Goal: Information Seeking & Learning: Learn about a topic

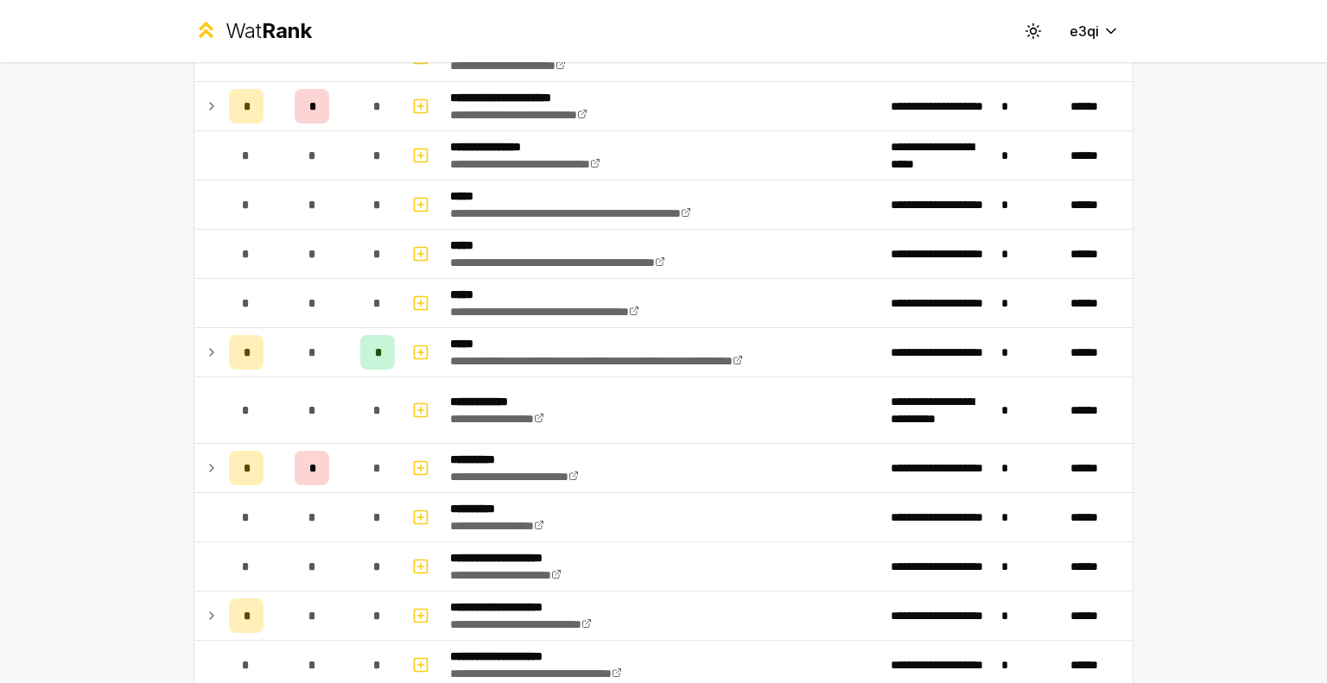
scroll to position [646, 0]
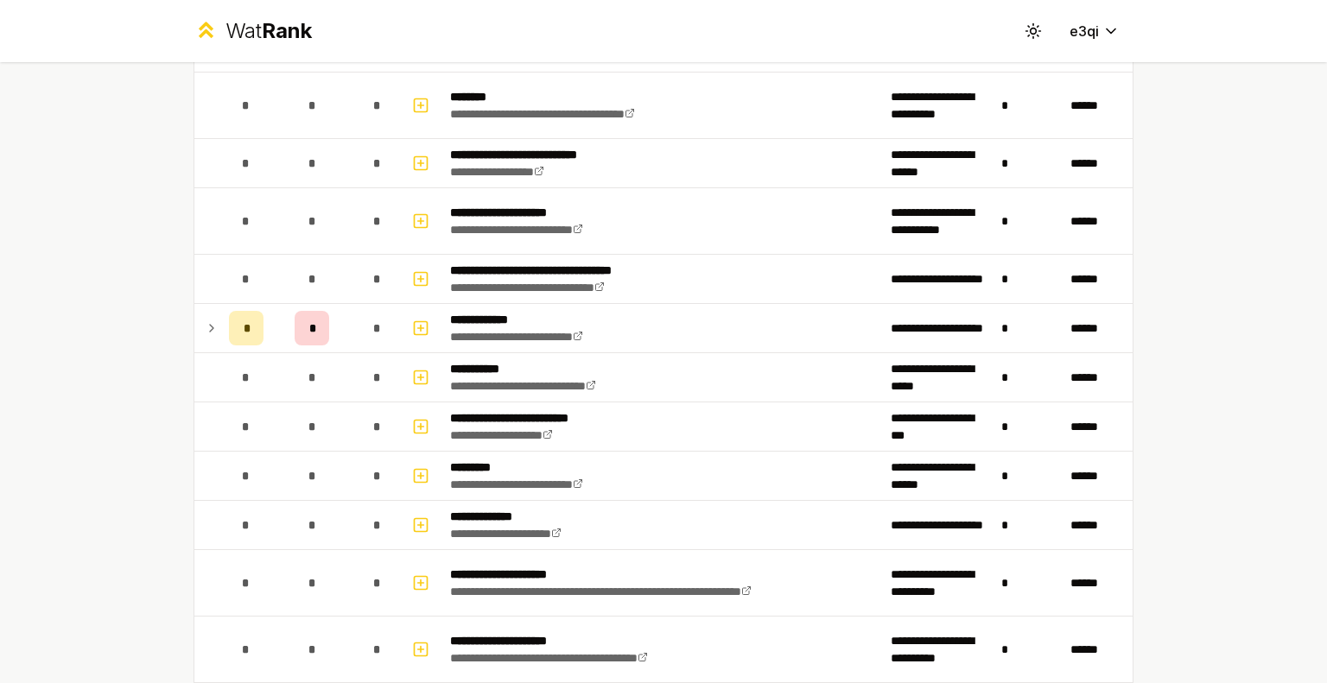
scroll to position [4614, 0]
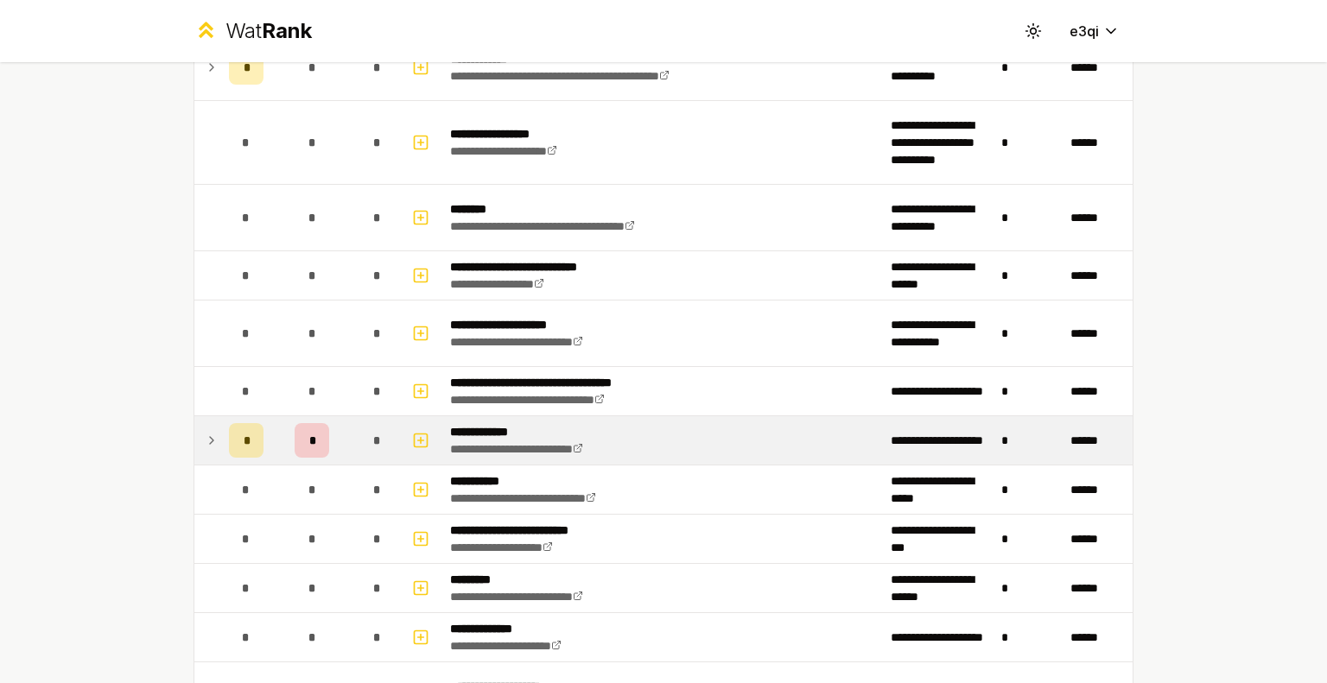
click at [231, 435] on div "*" at bounding box center [246, 440] width 35 height 35
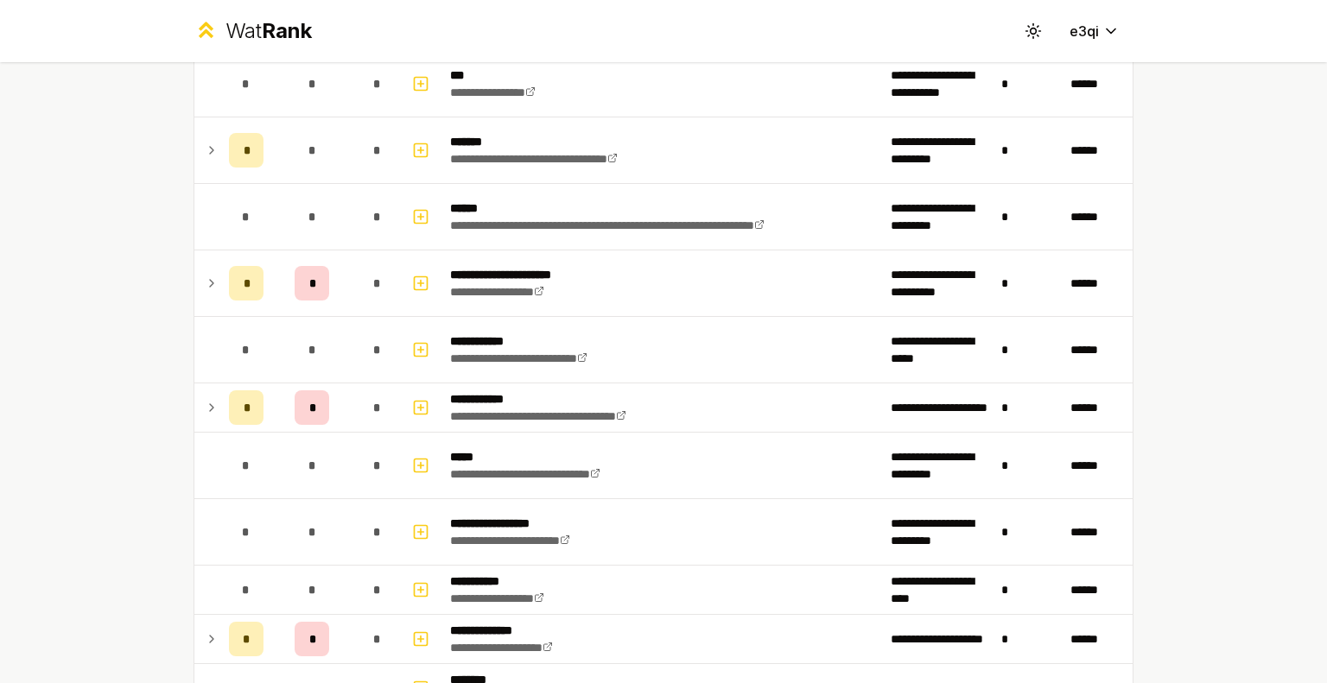
scroll to position [2439, 0]
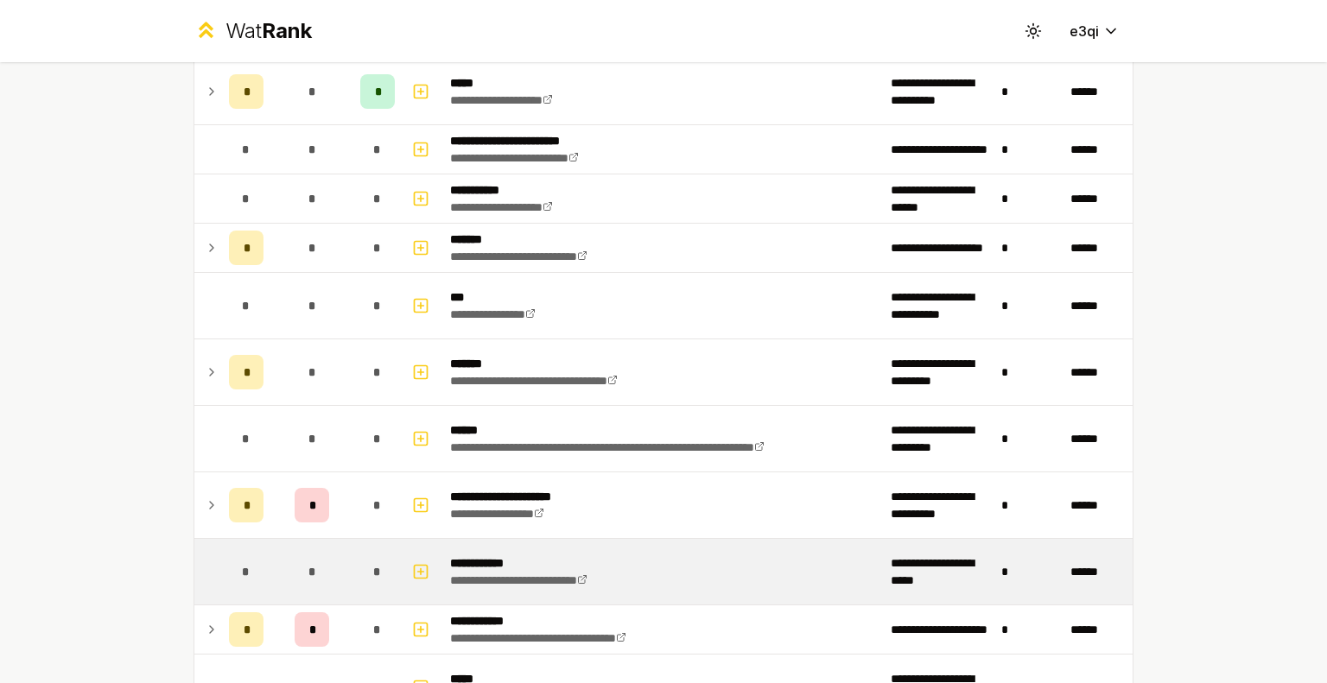
click at [564, 557] on p "**********" at bounding box center [543, 563] width 187 height 17
drag, startPoint x: 564, startPoint y: 557, endPoint x: 190, endPoint y: 571, distance: 374.4
click at [194, 571] on tr "**********" at bounding box center [663, 572] width 938 height 67
click at [194, 571] on td at bounding box center [208, 572] width 28 height 66
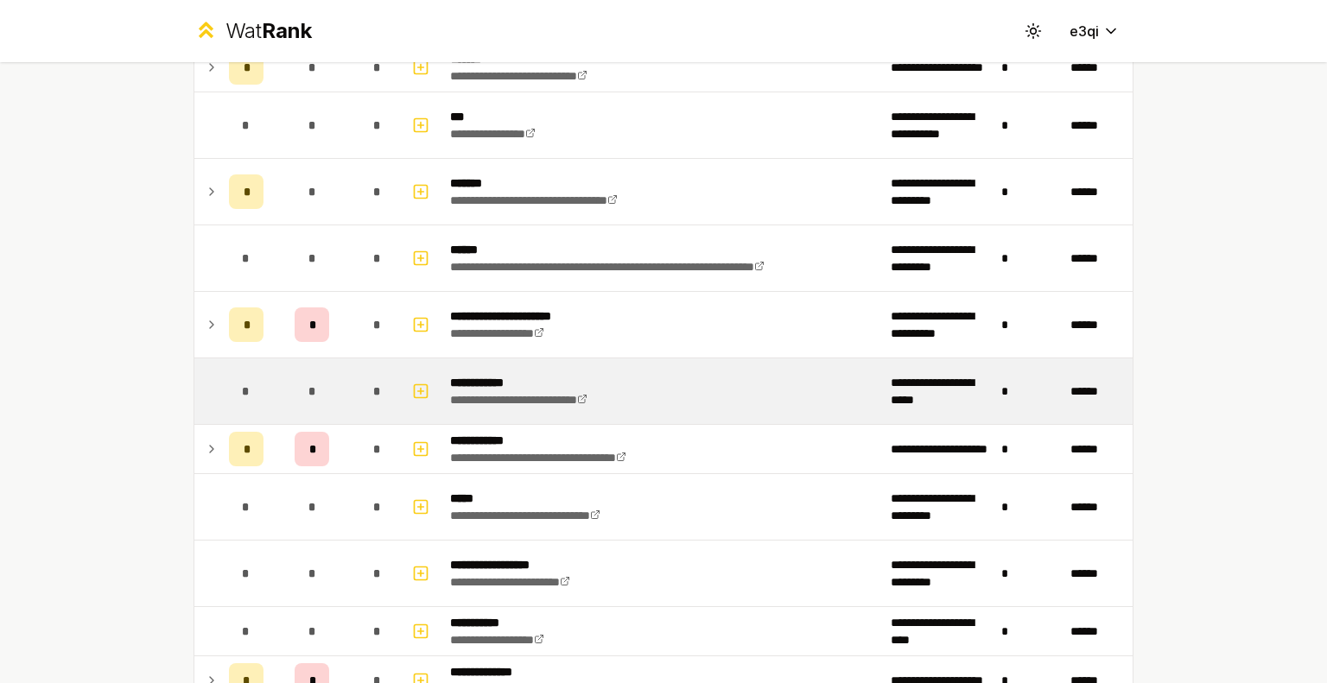
scroll to position [2626, 0]
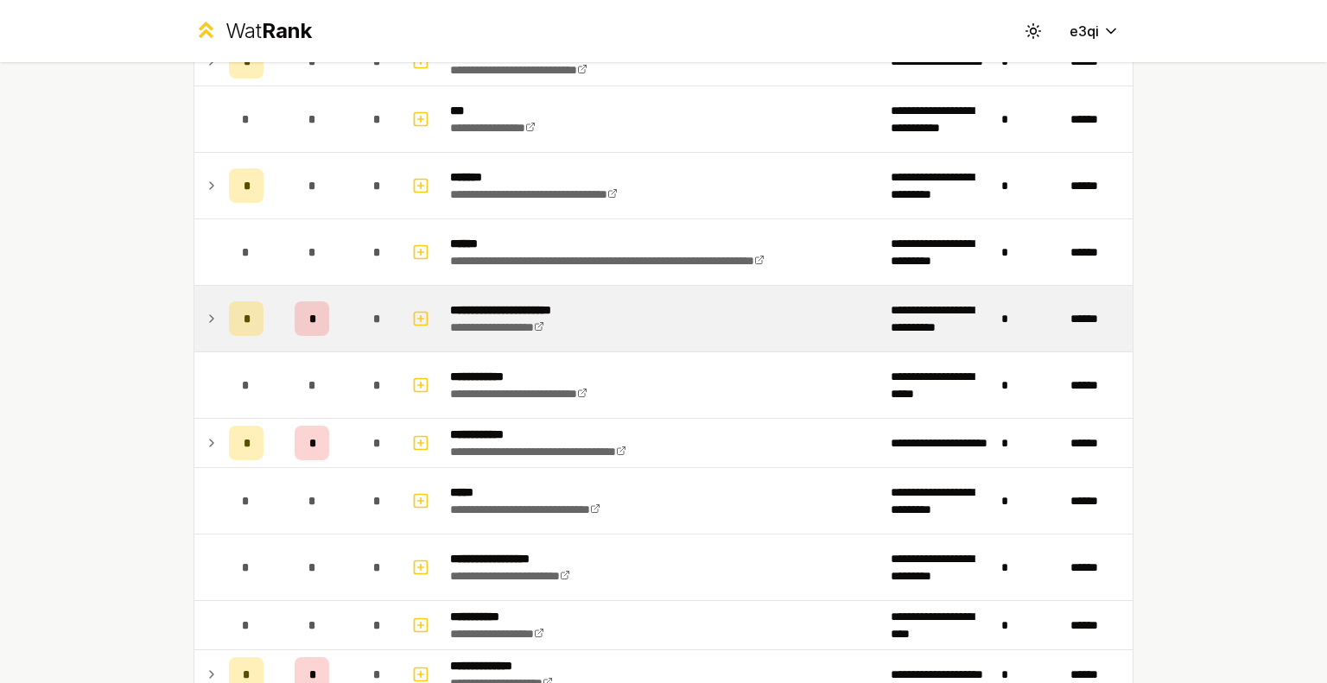
click at [222, 303] on td "*" at bounding box center [246, 319] width 48 height 66
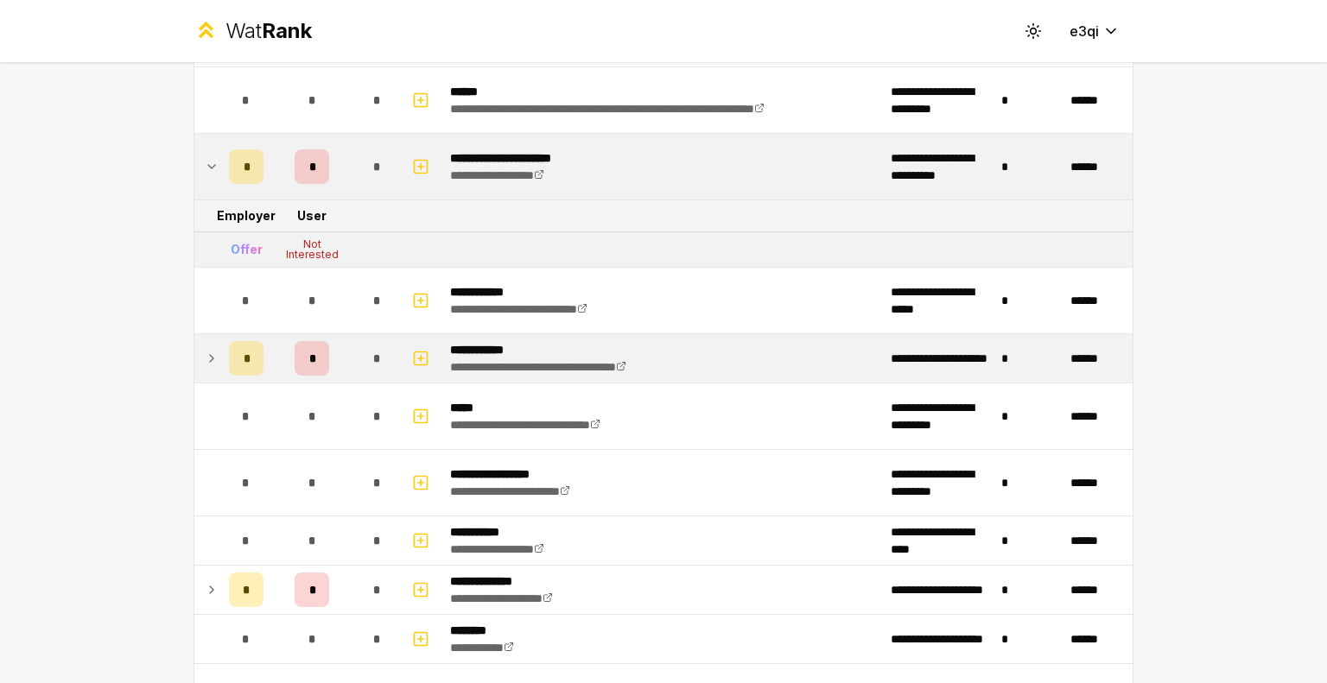
click at [275, 355] on td "*" at bounding box center [311, 358] width 83 height 48
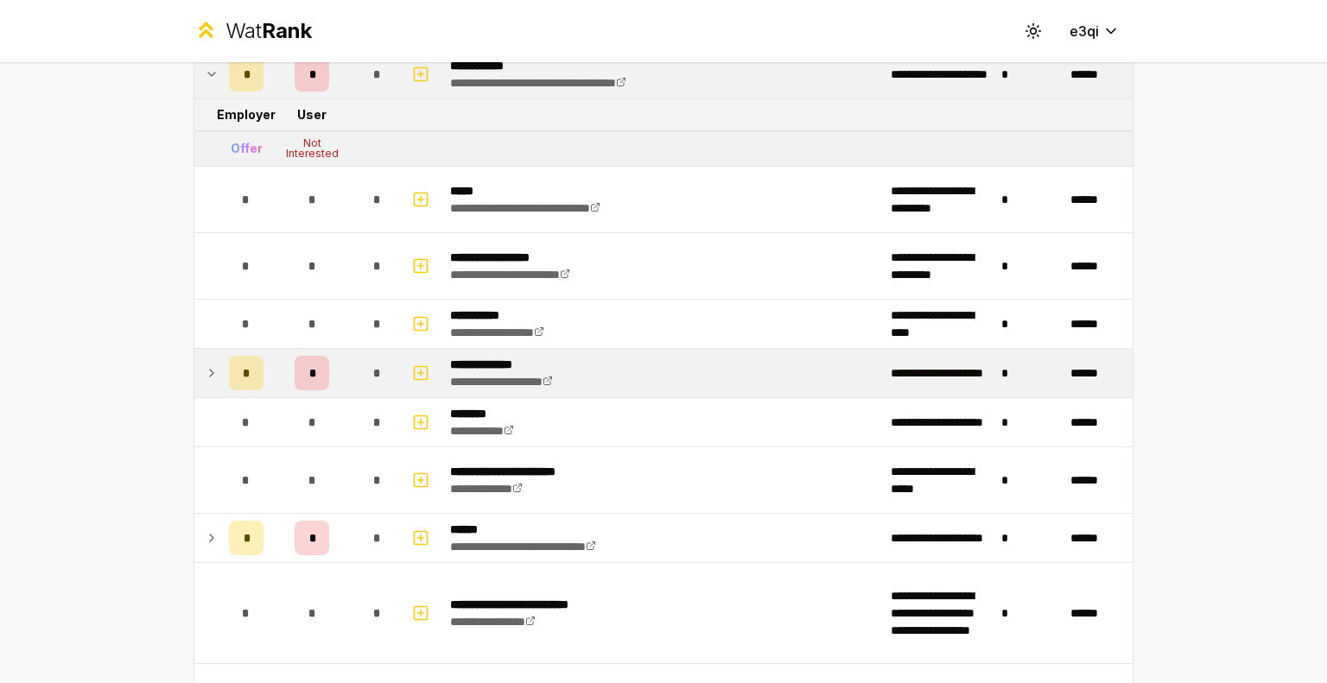
click at [273, 362] on td "*" at bounding box center [311, 373] width 83 height 48
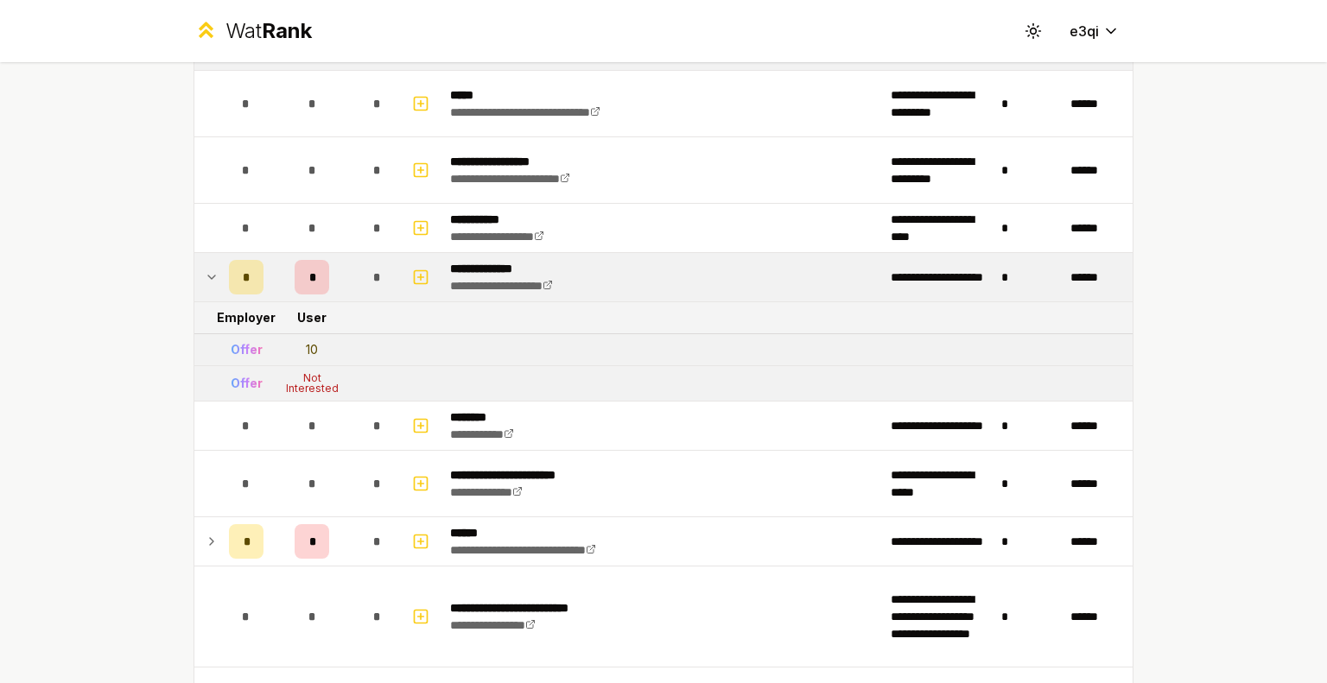
scroll to position [3169, 0]
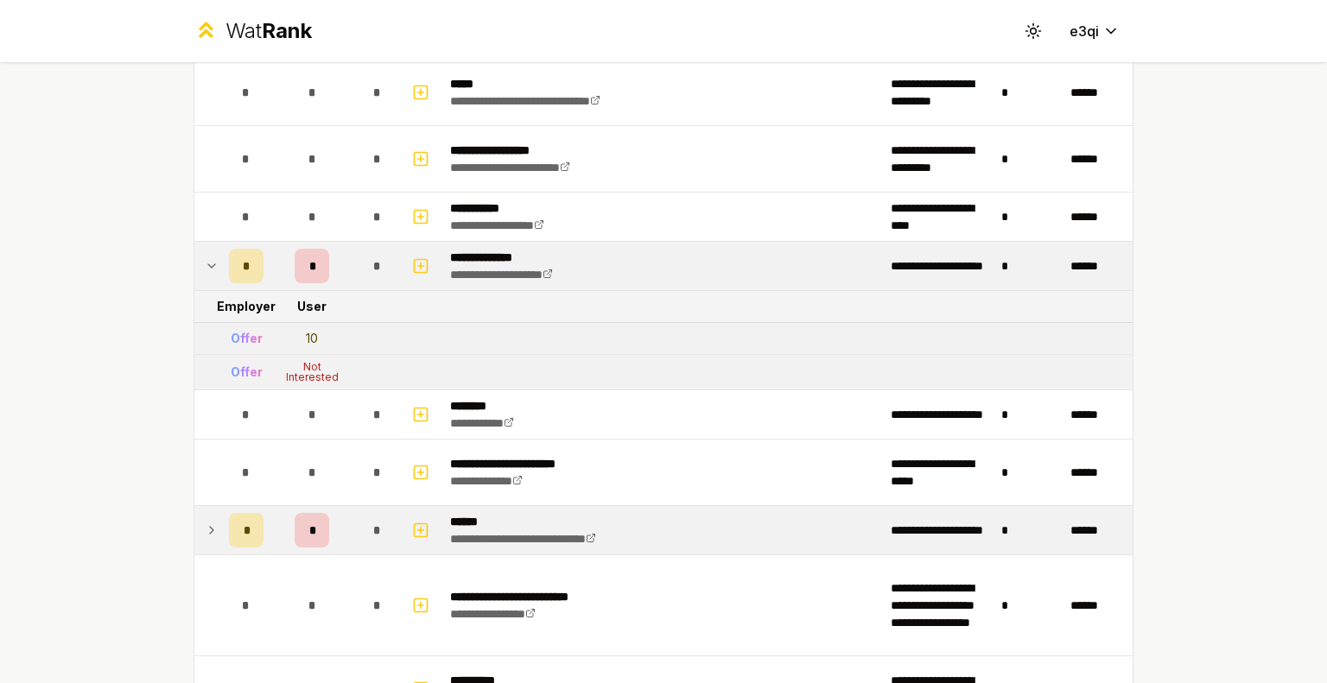
click at [270, 506] on td "*" at bounding box center [311, 530] width 83 height 48
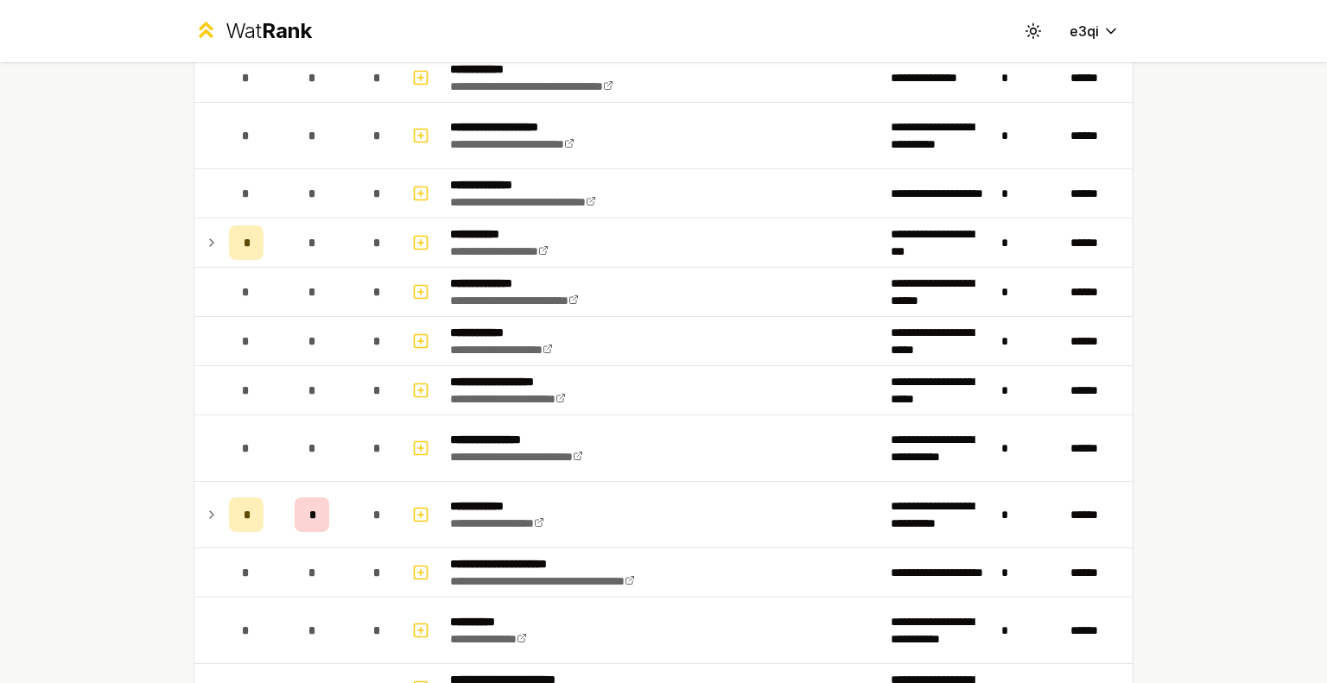
scroll to position [4146, 0]
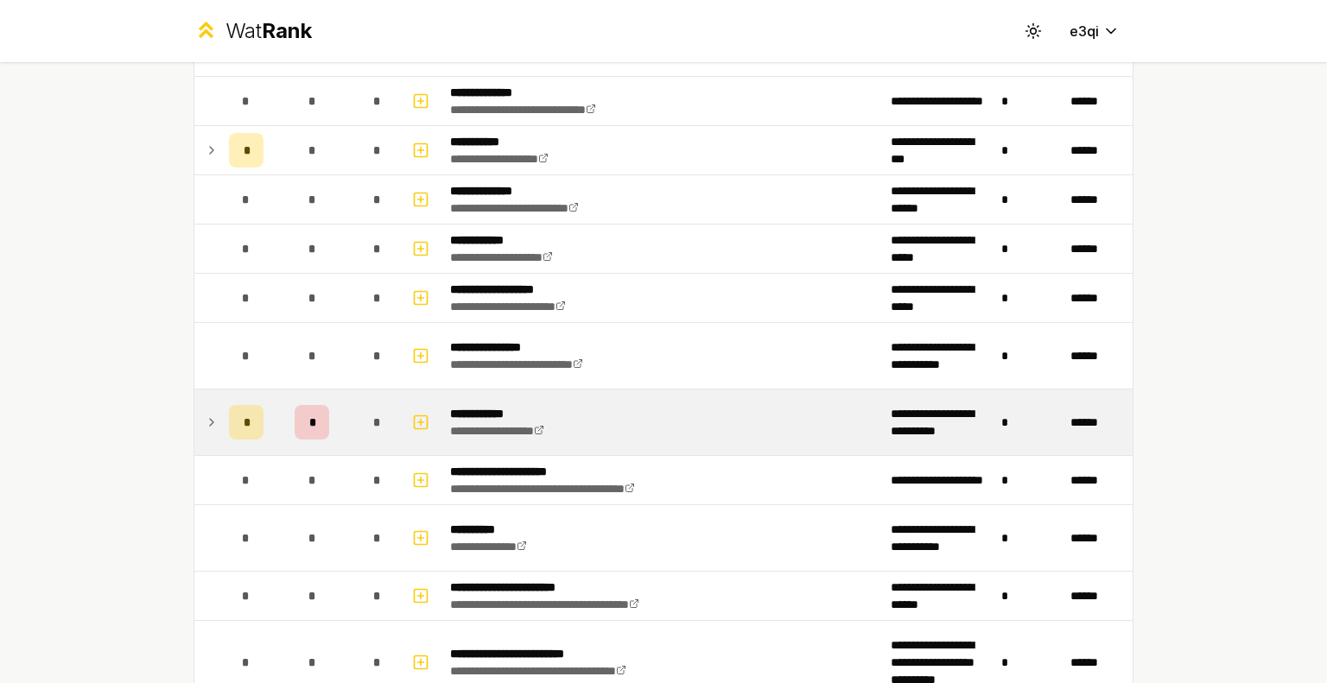
click at [271, 410] on td "*" at bounding box center [311, 423] width 83 height 66
